Goal: Task Accomplishment & Management: Manage account settings

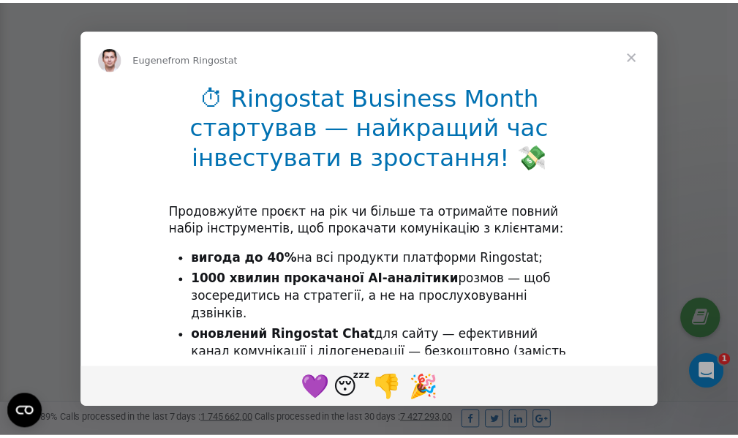
scroll to position [440, 0]
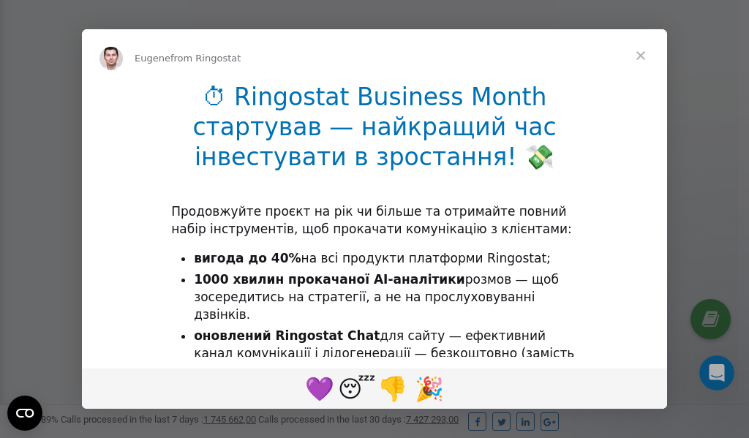
click at [642, 58] on span "Close" at bounding box center [641, 55] width 53 height 53
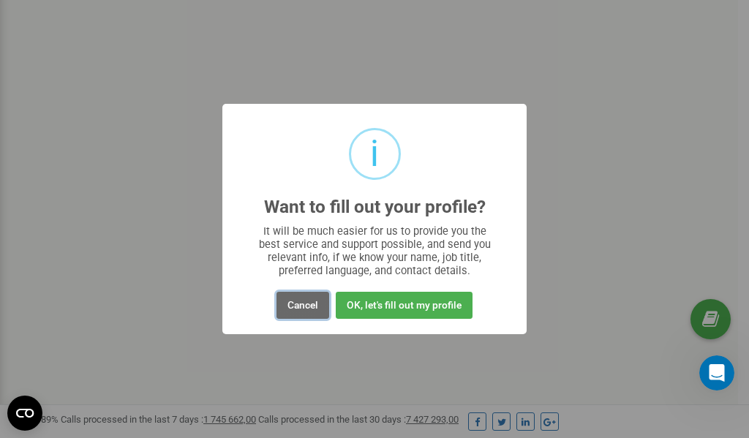
click at [304, 306] on button "Cancel" at bounding box center [303, 305] width 53 height 27
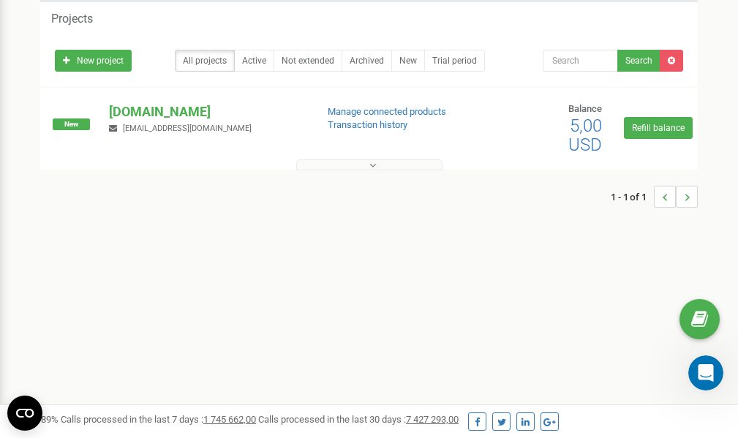
scroll to position [0, 0]
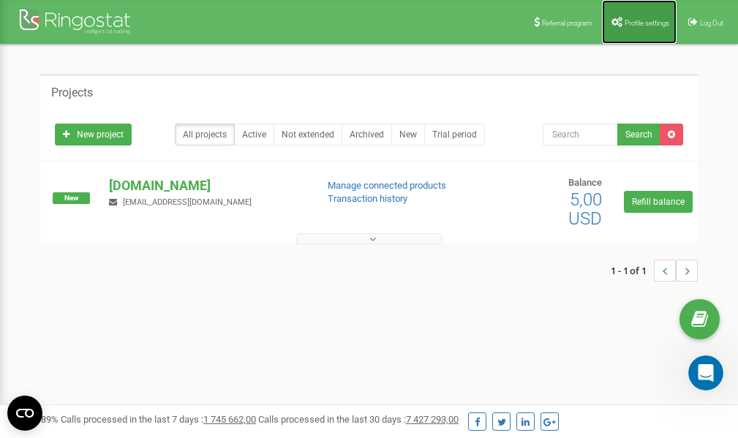
click at [629, 15] on link "Profile settings" at bounding box center [639, 22] width 75 height 44
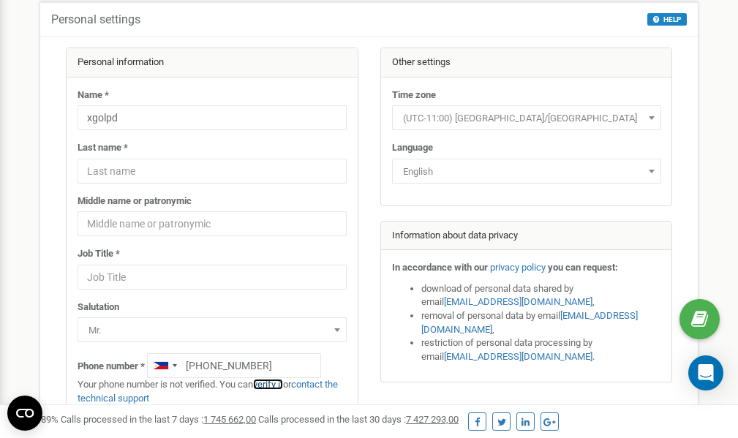
click at [279, 386] on link "verify it" at bounding box center [268, 384] width 30 height 11
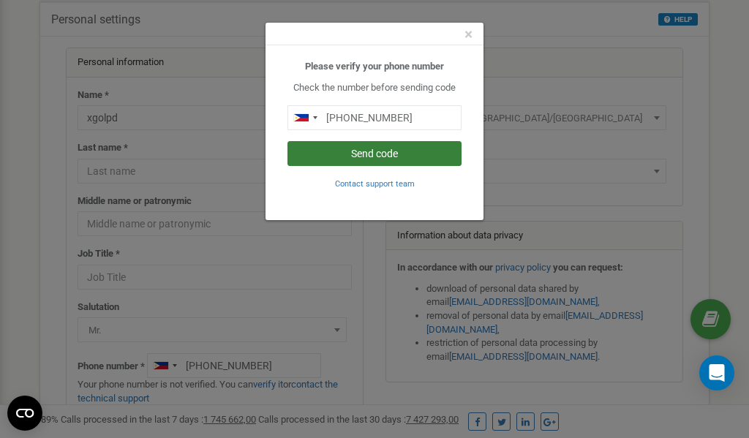
click at [369, 155] on button "Send code" at bounding box center [375, 153] width 174 height 25
